Goal: Task Accomplishment & Management: Complete application form

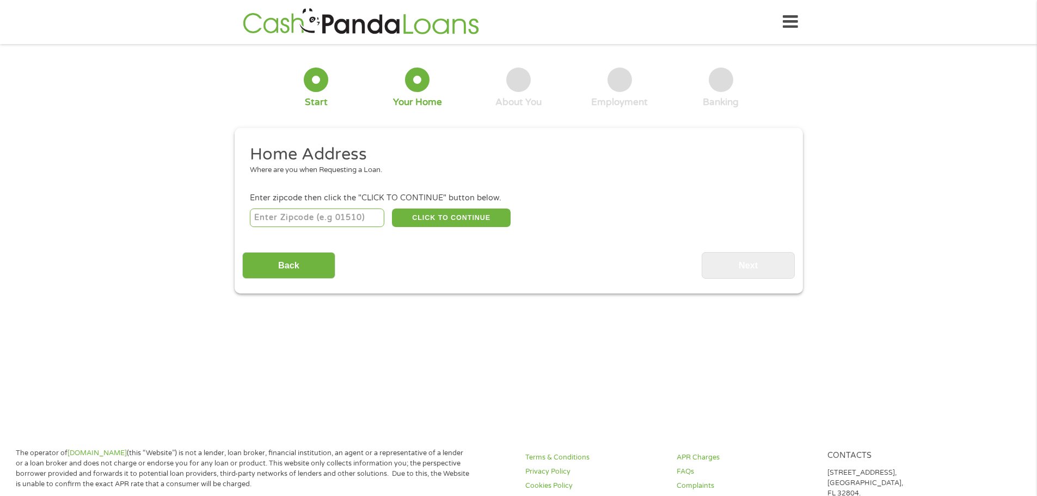
click at [294, 222] on input "number" at bounding box center [317, 217] width 134 height 19
type input "72101"
select select "[US_STATE]"
click at [430, 216] on button "CLICK TO CONTINUE" at bounding box center [451, 217] width 119 height 19
type input "72101"
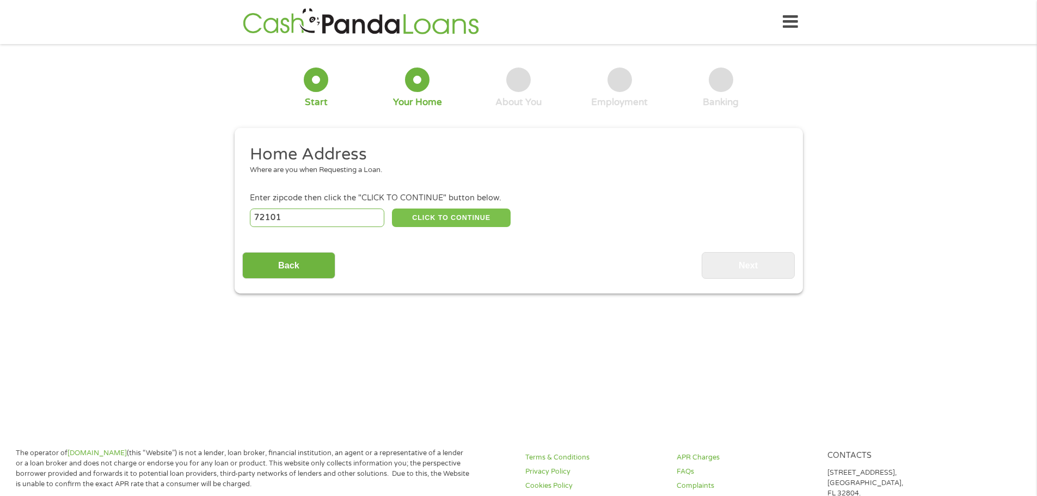
type input "Mc Crory"
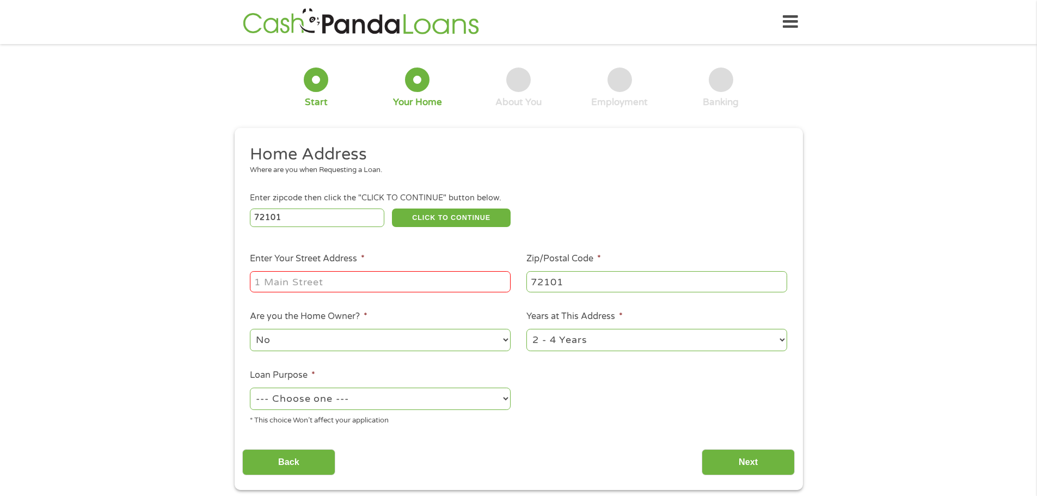
click at [306, 279] on input "Enter Your Street Address *" at bounding box center [380, 281] width 261 height 21
drag, startPoint x: 340, startPoint y: 277, endPoint x: 329, endPoint y: 278, distance: 10.9
click at [329, 278] on input "101 [PERSON_NAME] 55" at bounding box center [380, 281] width 261 height 21
type input "101 [PERSON_NAME] 407"
click at [448, 332] on select "No Yes" at bounding box center [380, 340] width 261 height 22
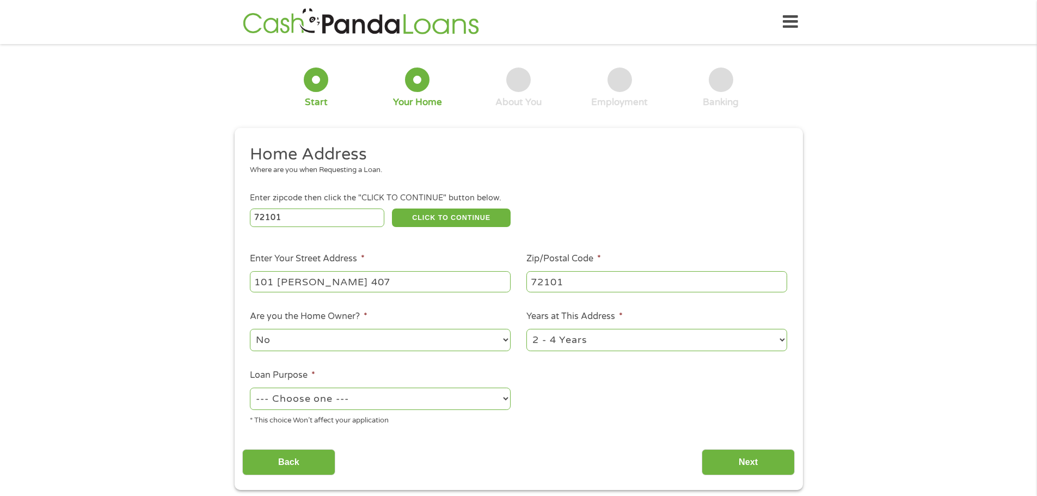
select select "yes"
click at [250, 329] on select "No Yes" at bounding box center [380, 340] width 261 height 22
click at [382, 400] on select "--- Choose one --- Pay Bills Debt Consolidation Home Improvement Major Purchase…" at bounding box center [380, 398] width 261 height 22
select select "paybills"
click at [250, 387] on select "--- Choose one --- Pay Bills Debt Consolidation Home Improvement Major Purchase…" at bounding box center [380, 398] width 261 height 22
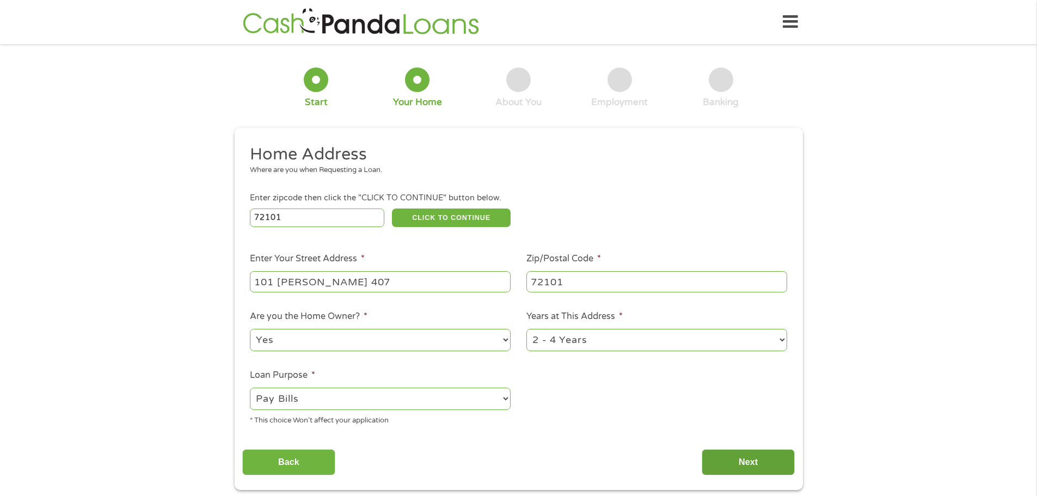
click at [720, 453] on input "Next" at bounding box center [747, 462] width 93 height 27
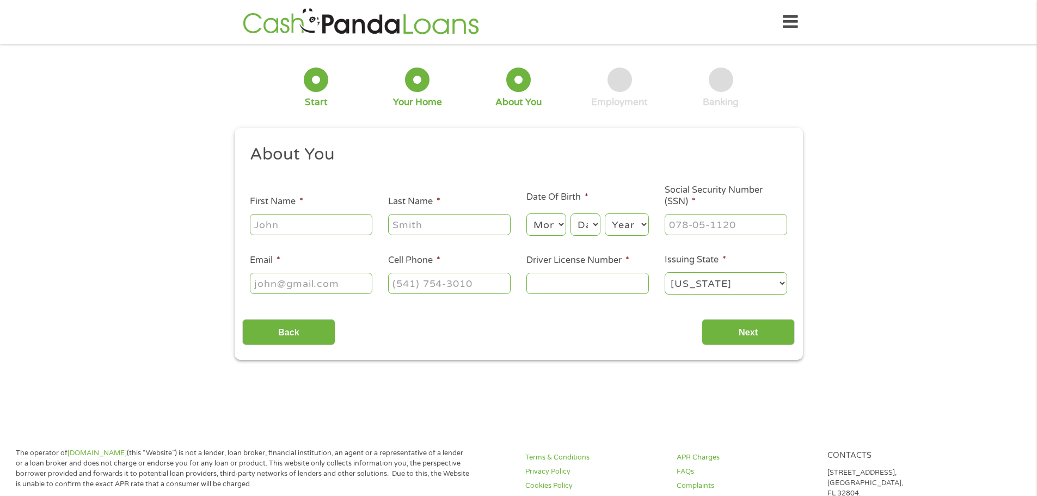
click at [314, 215] on input "First Name *" at bounding box center [311, 224] width 122 height 21
type input "Cruise"
type input "[PERSON_NAME]"
type input "[EMAIL_ADDRESS][DOMAIN_NAME]"
type input "[PHONE_NUMBER]"
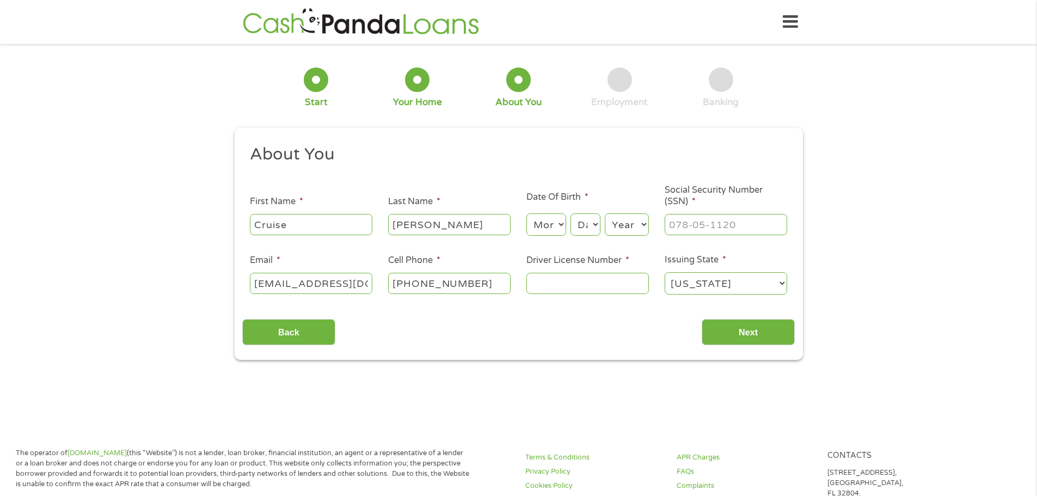
click at [548, 214] on select "Month 1 2 3 4 5 6 7 8 9 10 11 12" at bounding box center [546, 224] width 40 height 22
select select "7"
click at [526, 213] on select "Month 1 2 3 4 5 6 7 8 9 10 11 12" at bounding box center [546, 224] width 40 height 22
click at [586, 230] on select "Day 1 2 3 4 5 6 7 8 9 10 11 12 13 14 15 16 17 18 19 20 21 22 23 24 25 26 27 28 …" at bounding box center [584, 224] width 29 height 22
select select "1"
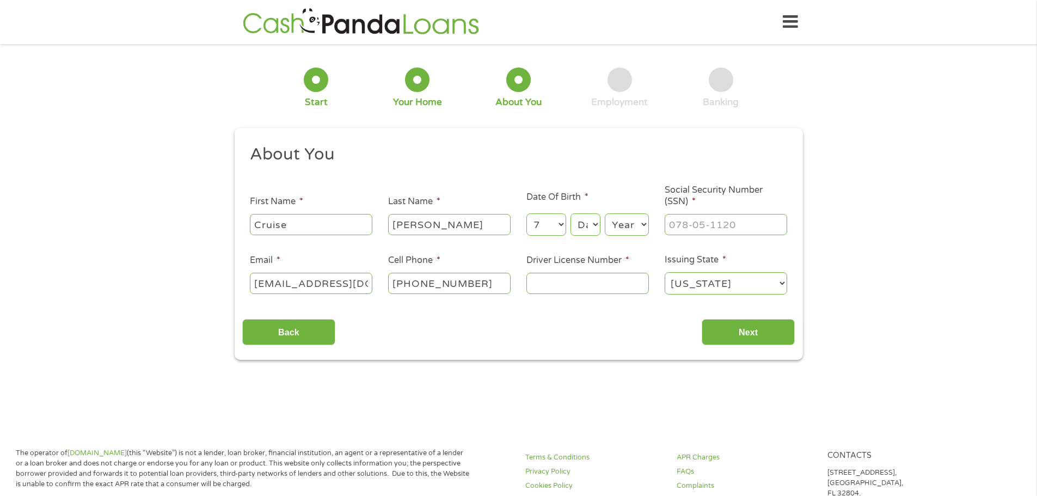
click at [570, 213] on select "Day 1 2 3 4 5 6 7 8 9 10 11 12 13 14 15 16 17 18 19 20 21 22 23 24 25 26 27 28 …" at bounding box center [584, 224] width 29 height 22
click at [617, 226] on select "Year [DATE] 2006 2005 2004 2003 2002 2001 2000 1999 1998 1997 1996 1995 1994 19…" at bounding box center [627, 224] width 44 height 22
select select "1991"
click at [605, 213] on select "Year [DATE] 2006 2005 2004 2003 2002 2001 2000 1999 1998 1997 1996 1995 1994 19…" at bounding box center [627, 224] width 44 height 22
click at [682, 213] on div at bounding box center [725, 224] width 122 height 25
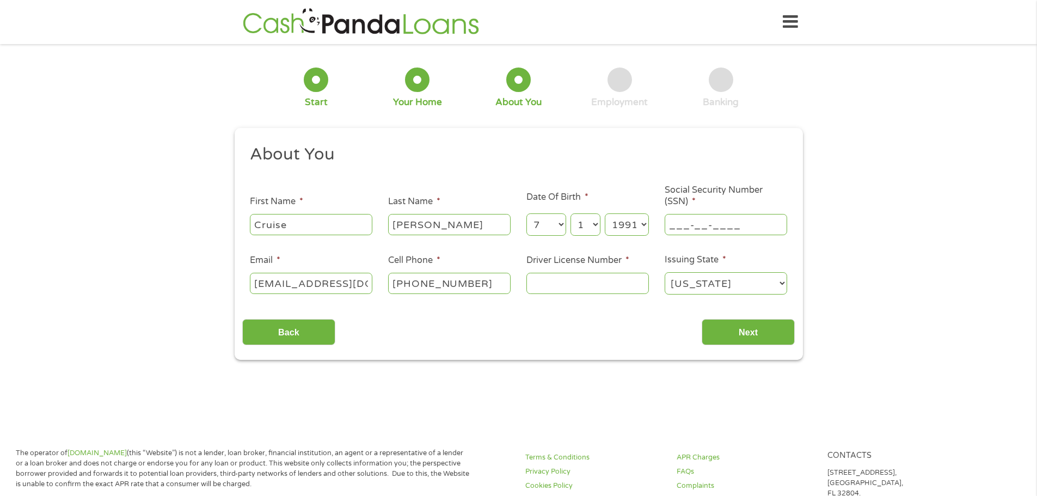
click at [687, 233] on input "___-__-____" at bounding box center [725, 224] width 122 height 21
type input "429-81-6814"
click at [592, 274] on input "Driver License Number *" at bounding box center [587, 283] width 122 height 21
click at [562, 291] on input "Driver License Number *" at bounding box center [587, 283] width 122 height 21
type input "925414578"
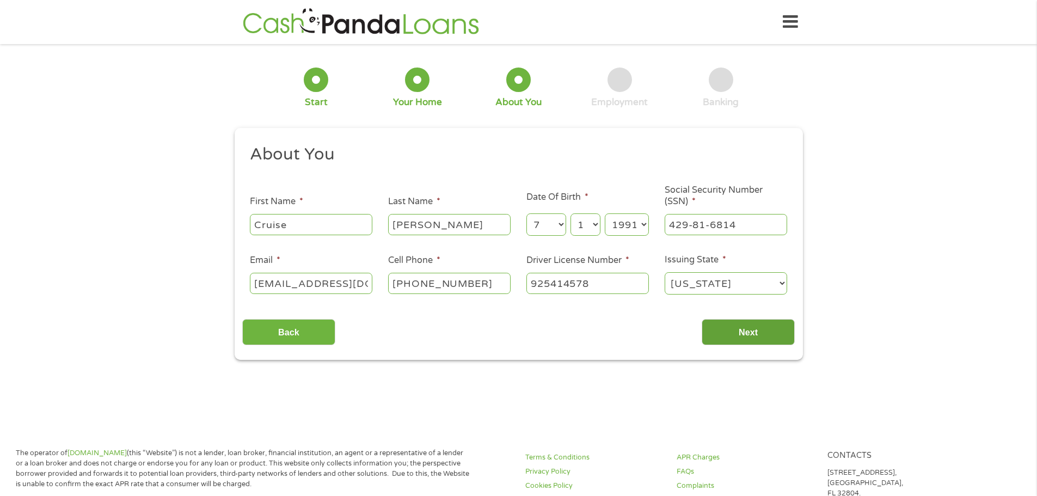
click at [729, 323] on input "Next" at bounding box center [747, 332] width 93 height 27
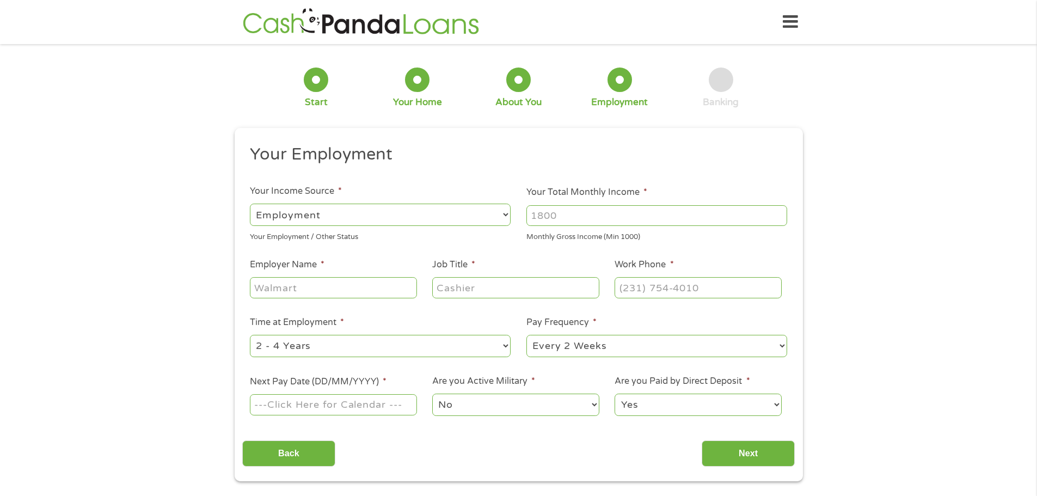
click at [552, 215] on input "Your Total Monthly Income *" at bounding box center [656, 215] width 261 height 21
type input "4"
type input "3400"
click at [339, 286] on input "Employer Name *" at bounding box center [333, 287] width 167 height 21
type input "Alliance Ag Equipment"
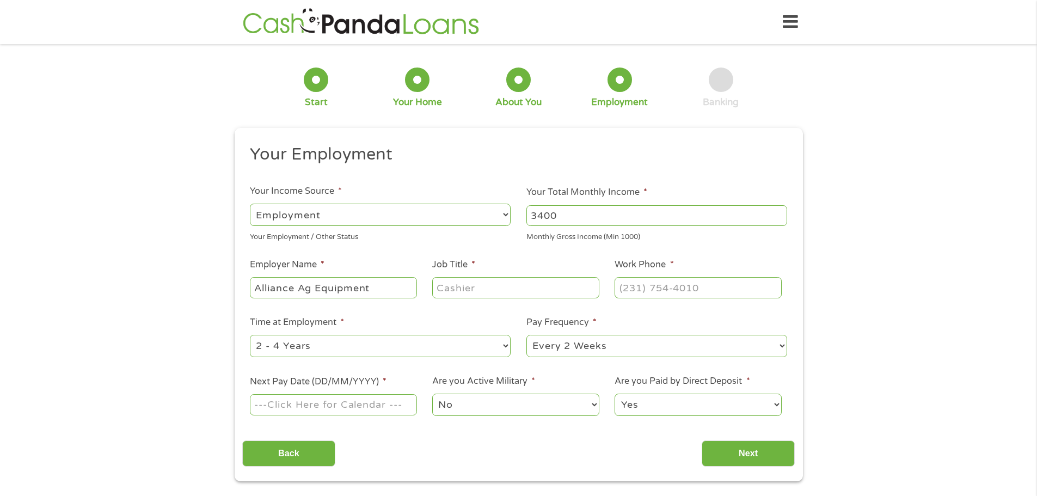
click at [470, 293] on input "Job Title *" at bounding box center [515, 287] width 167 height 21
type input "Parts Specialist"
click at [640, 290] on input "(___) ___-____" at bounding box center [697, 287] width 167 height 21
type input "(___) ___-____"
type input "[PHONE_NUMBER]"
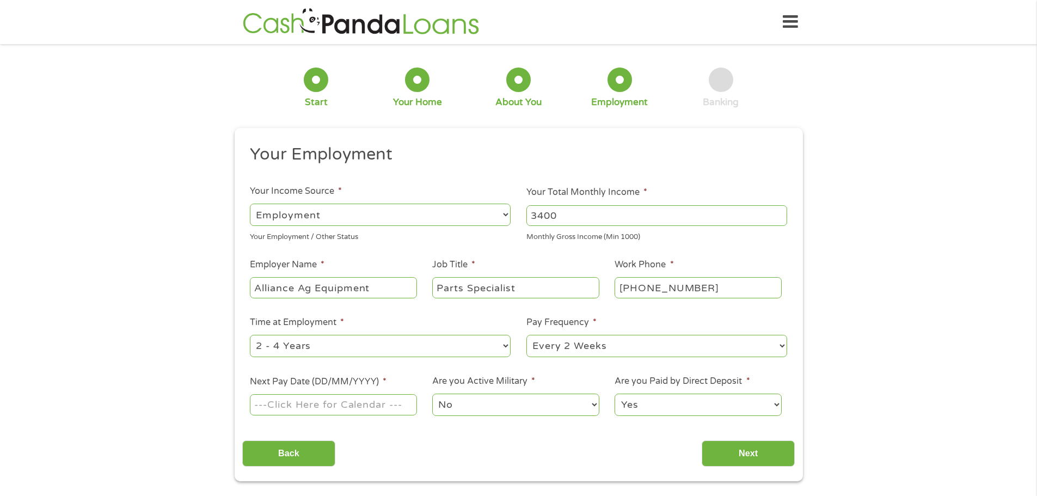
click at [599, 347] on select "--- Choose one --- Every 2 Weeks Every Week Monthly Semi-Monthly" at bounding box center [656, 346] width 261 height 22
select select "weekly"
click at [526, 335] on select "--- Choose one --- Every 2 Weeks Every Week Monthly Semi-Monthly" at bounding box center [656, 346] width 261 height 22
click at [343, 345] on select "--- Choose one --- 1 Year or less 1 - 2 Years 2 - 4 Years Over 4 Years" at bounding box center [380, 346] width 261 height 22
select select "60months"
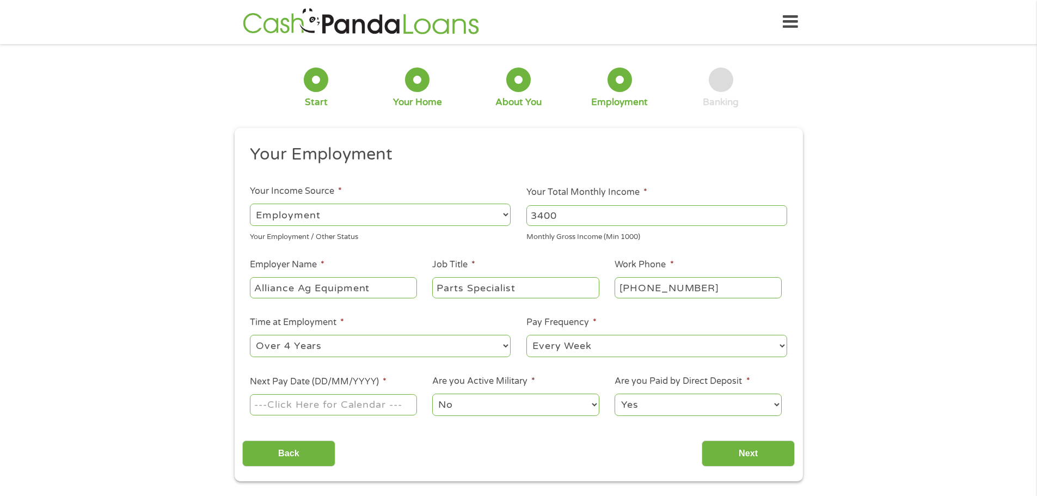
click at [250, 335] on select "--- Choose one --- 1 Year or less 1 - 2 Years 2 - 4 Years Over 4 Years" at bounding box center [380, 346] width 261 height 22
click at [377, 402] on input "Next Pay Date (DD/MM/YYYY) *" at bounding box center [333, 404] width 167 height 21
type input "[DATE]"
click at [747, 456] on input "Next" at bounding box center [747, 453] width 93 height 27
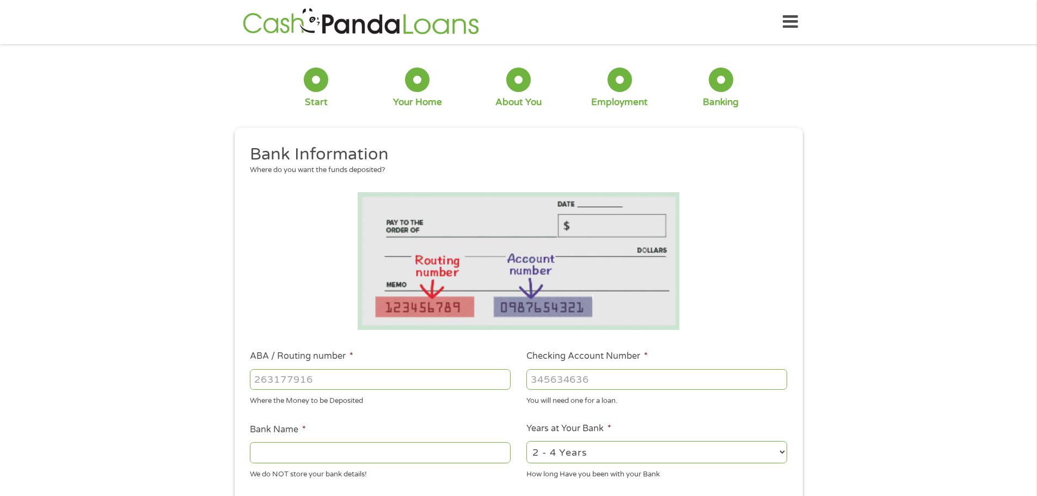
click at [361, 373] on input "ABA / Routing number *" at bounding box center [380, 379] width 261 height 21
type input "082907561"
type input "MERCHANTS PLANTERS BK"
type input "082907561"
click at [569, 369] on input "Checking Account Number *" at bounding box center [656, 379] width 261 height 21
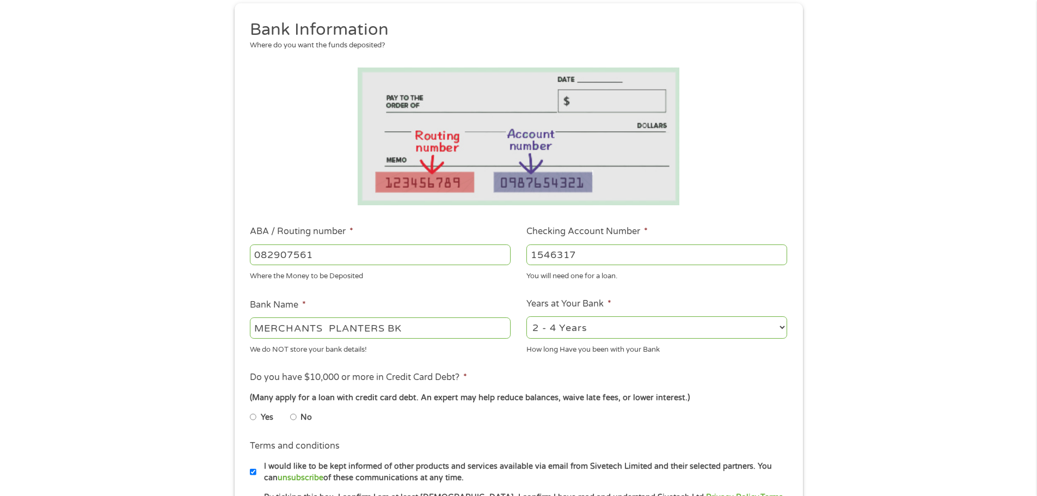
scroll to position [136, 0]
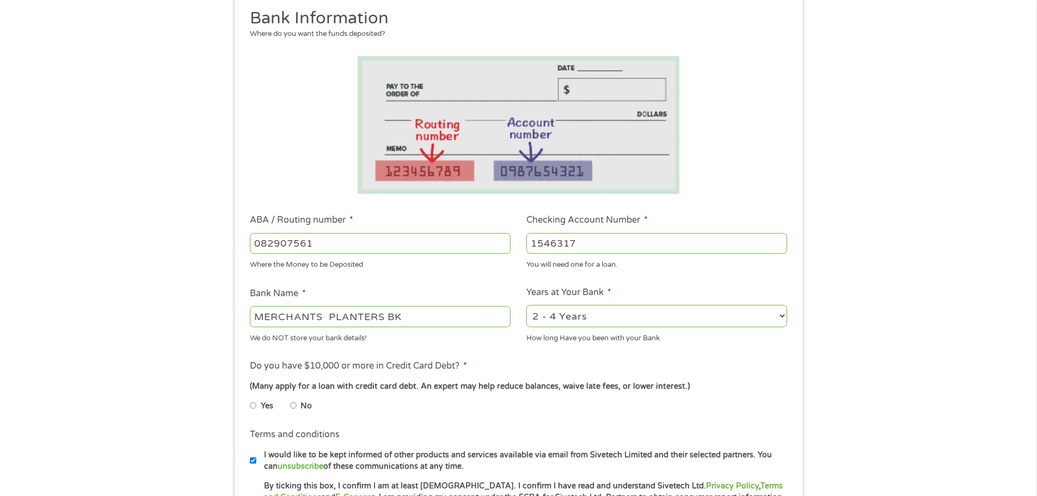
type input "1546317"
click at [583, 311] on select "2 - 4 Years 6 - 12 Months 1 - 2 Years Over 4 Years" at bounding box center [656, 316] width 261 height 22
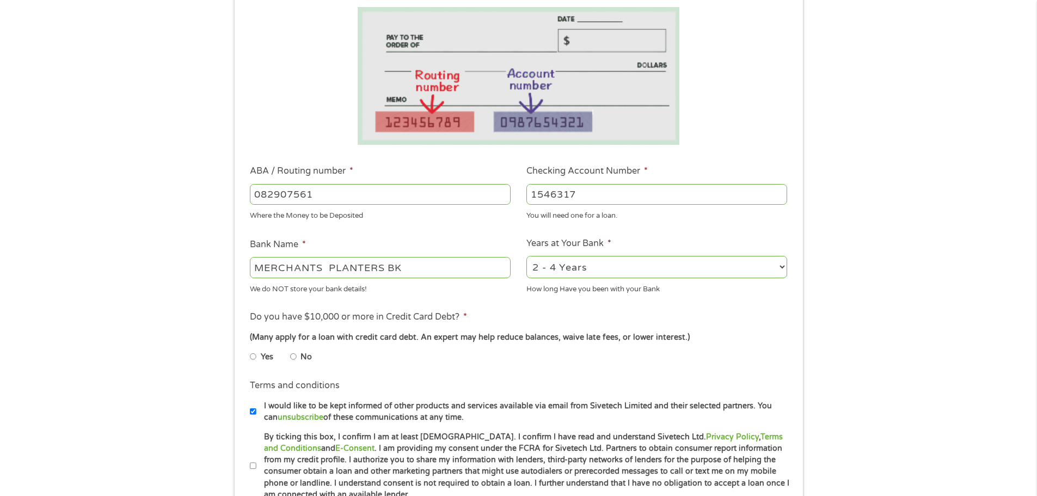
scroll to position [204, 0]
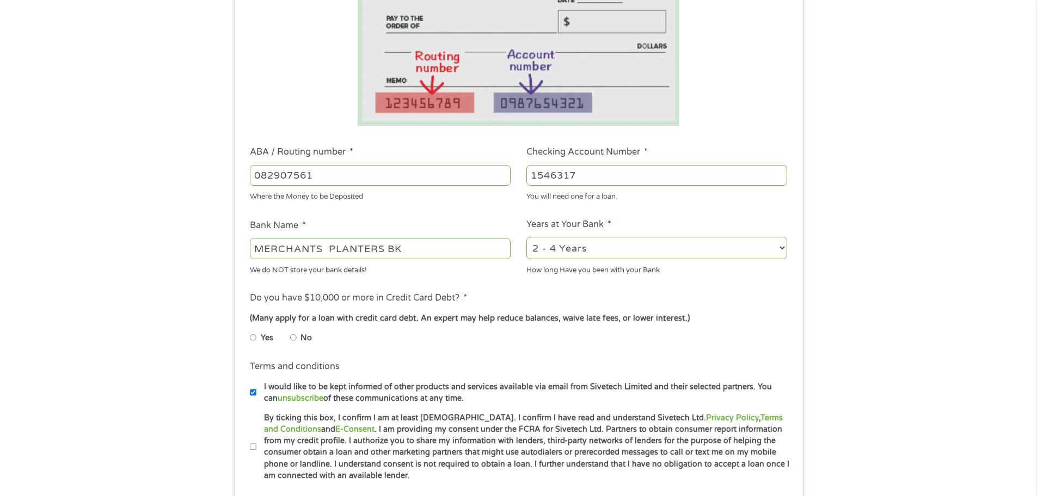
click at [290, 336] on li "Yes" at bounding box center [270, 337] width 40 height 21
click at [292, 336] on input "No" at bounding box center [293, 337] width 7 height 17
radio input "true"
click at [249, 444] on li "Terms and conditions * By ticking this box, I confirm I am at least [DEMOGRAPHI…" at bounding box center [518, 447] width 552 height 70
click at [254, 446] on input "By ticking this box, I confirm I am at least [DEMOGRAPHIC_DATA]. I confirm I ha…" at bounding box center [253, 446] width 7 height 17
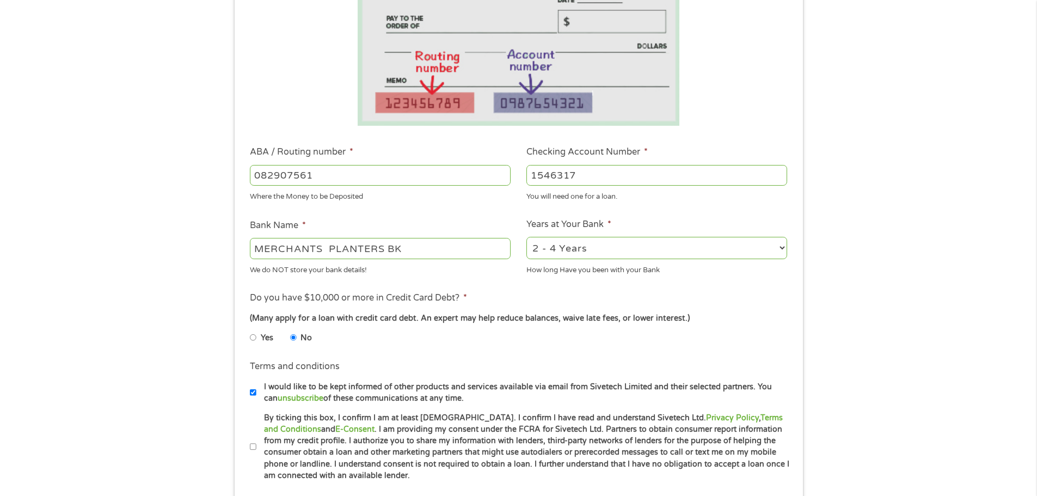
checkbox input "true"
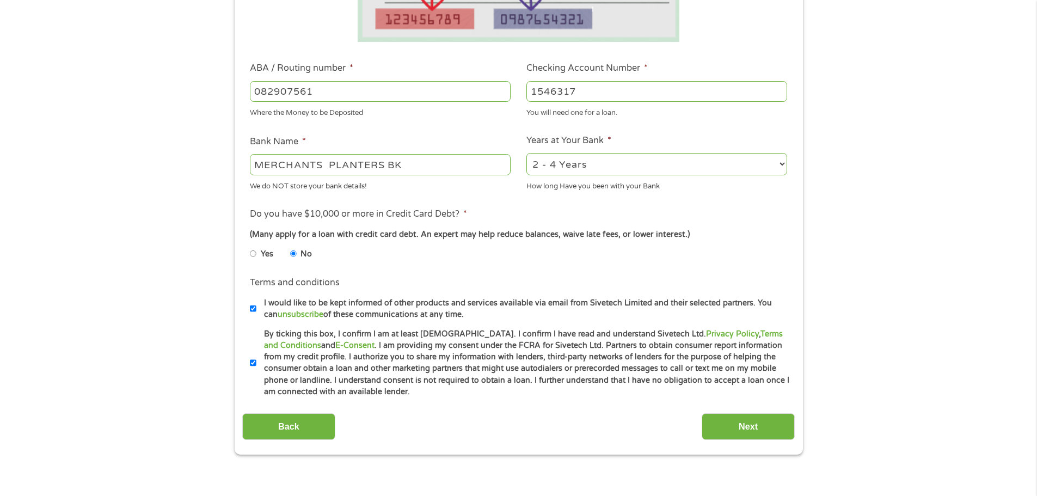
scroll to position [449, 0]
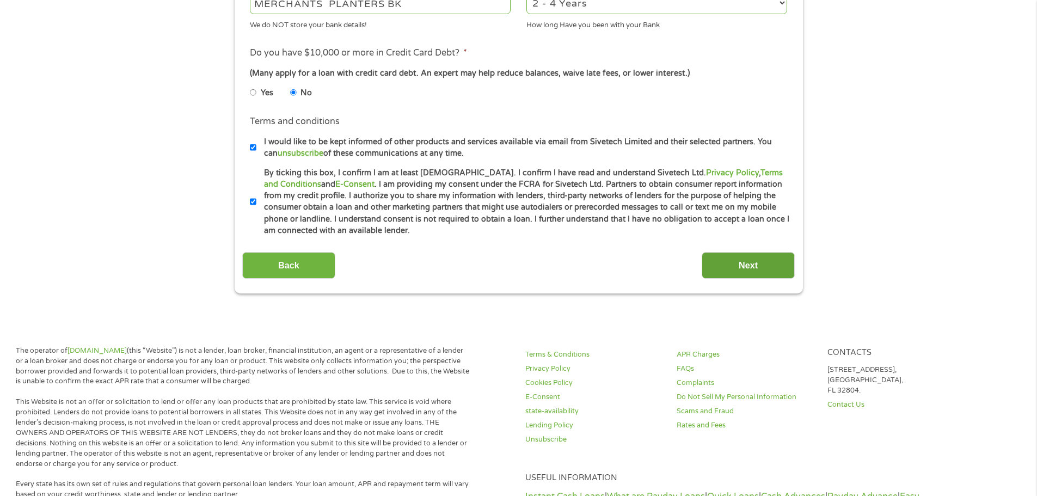
click at [727, 254] on input "Next" at bounding box center [747, 265] width 93 height 27
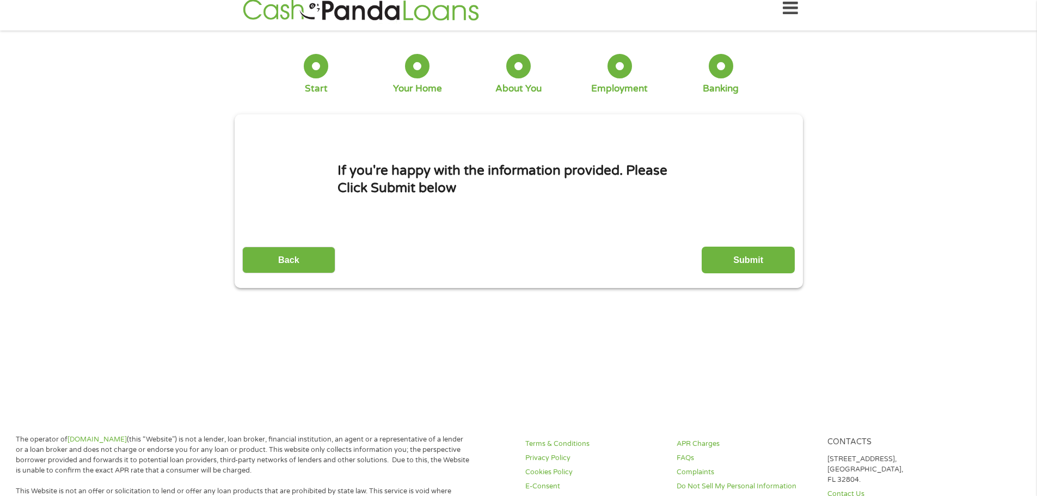
scroll to position [0, 0]
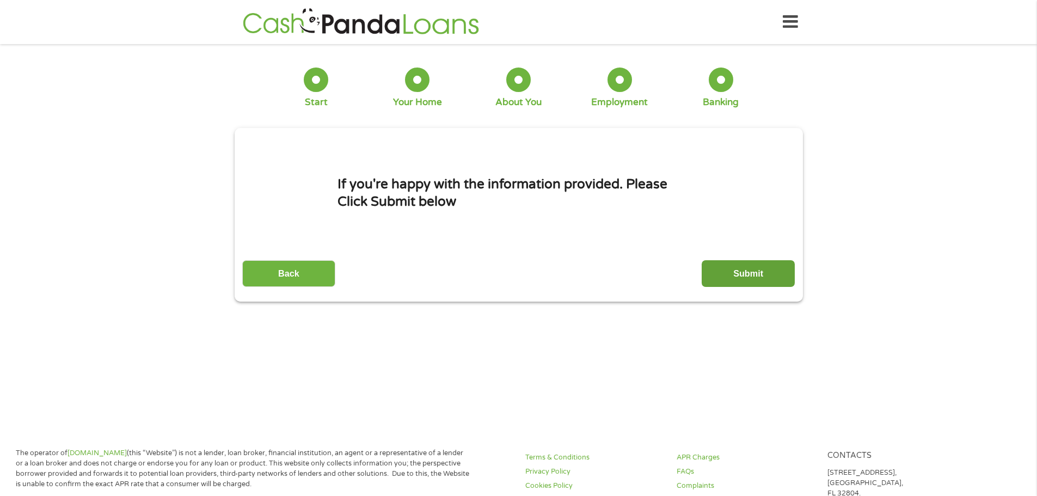
click at [735, 269] on input "Submit" at bounding box center [747, 273] width 93 height 27
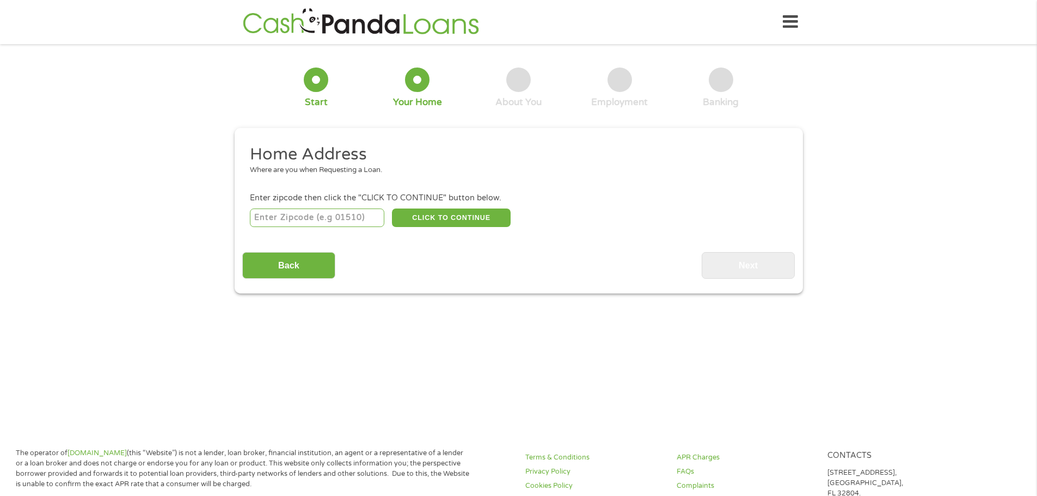
scroll to position [4, 4]
